Goal: Book appointment/travel/reservation

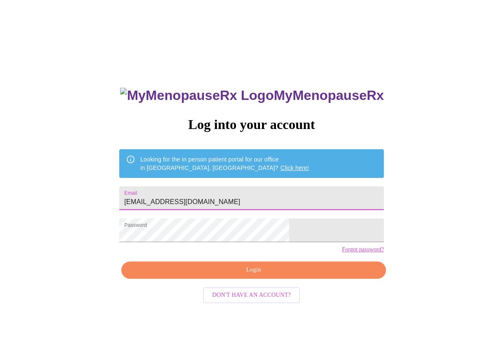
click at [272, 275] on span "Login" at bounding box center [253, 269] width 245 height 11
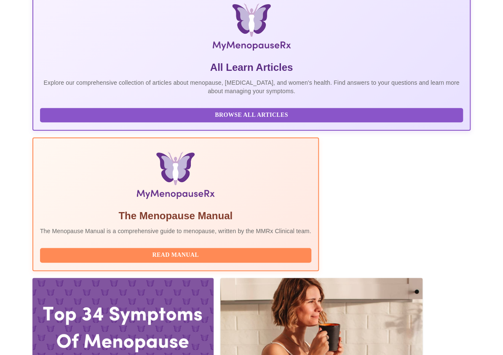
scroll to position [168, 0]
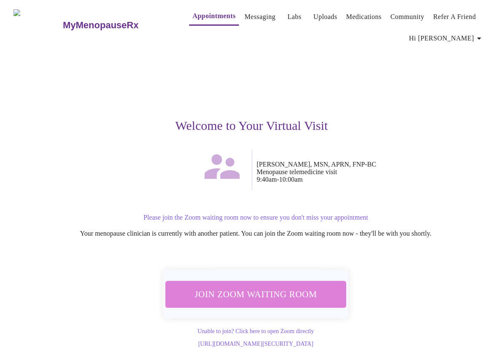
click at [262, 291] on span "Join Zoom Waiting Room" at bounding box center [255, 294] width 158 height 16
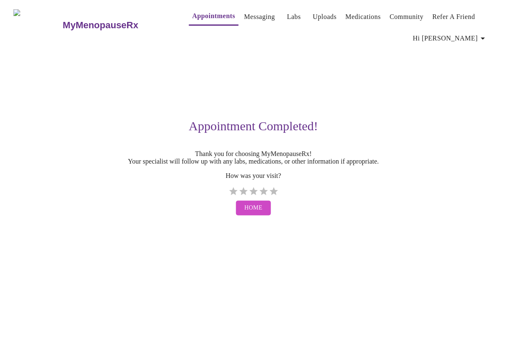
click at [228, 96] on div "Appointment Completed! Thank you for choosing MyMenopauseRx! Your specialist wi…" at bounding box center [253, 133] width 480 height 173
